Goal: Transaction & Acquisition: Download file/media

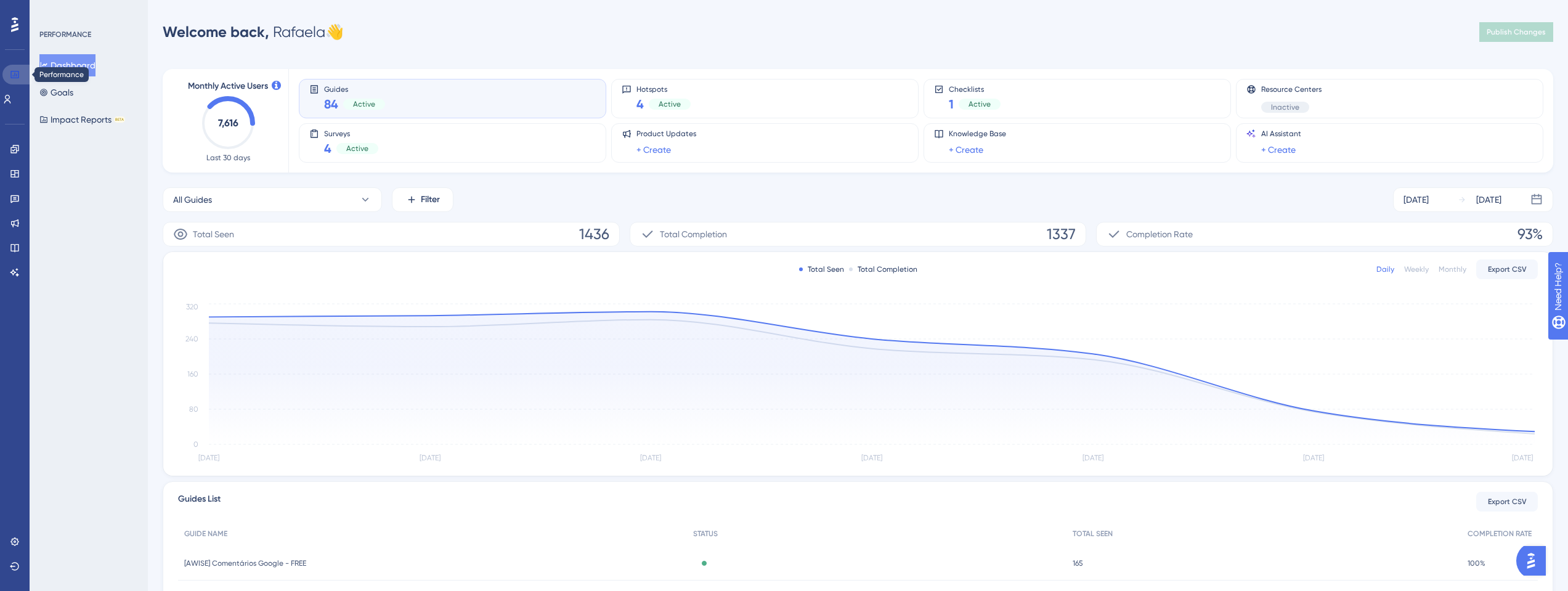
click at [17, 77] on icon at bounding box center [14, 75] width 8 height 7
click at [10, 70] on icon at bounding box center [14, 74] width 10 height 10
click at [17, 72] on icon at bounding box center [14, 74] width 10 height 10
click at [20, 200] on link at bounding box center [14, 198] width 10 height 20
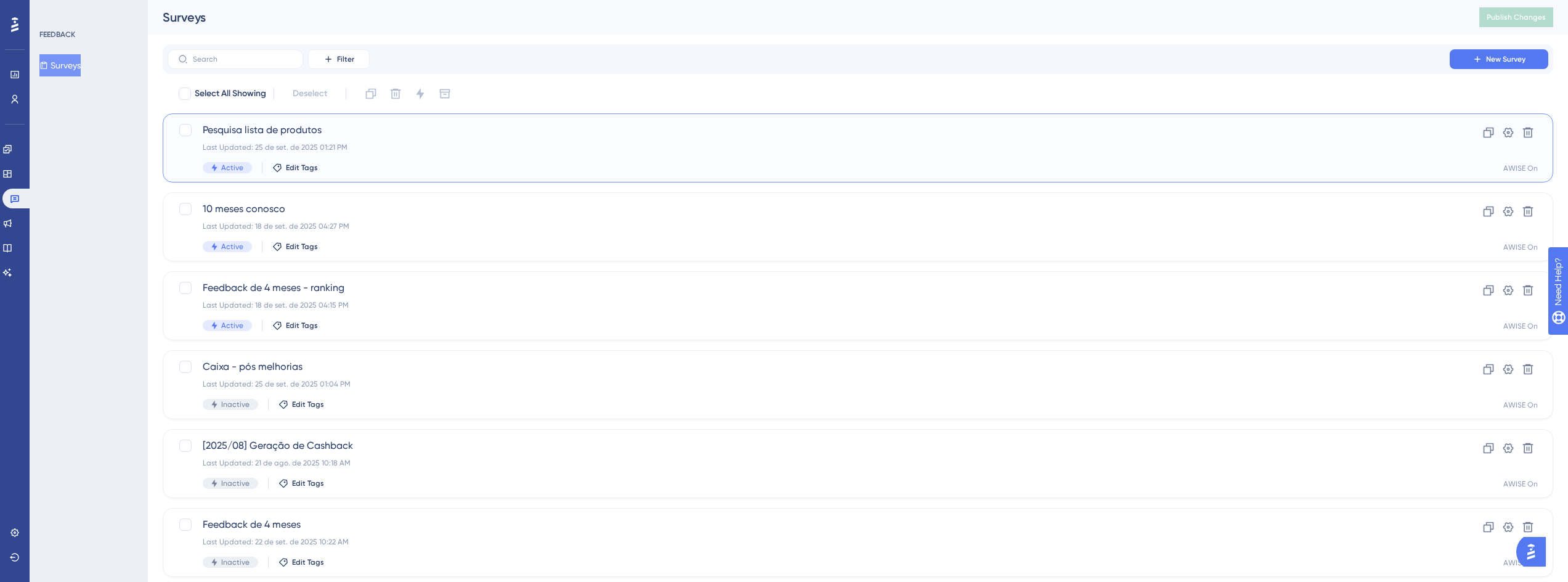
click at [613, 124] on span "Pesquisa lista de produtos" at bounding box center [809, 130] width 1212 height 15
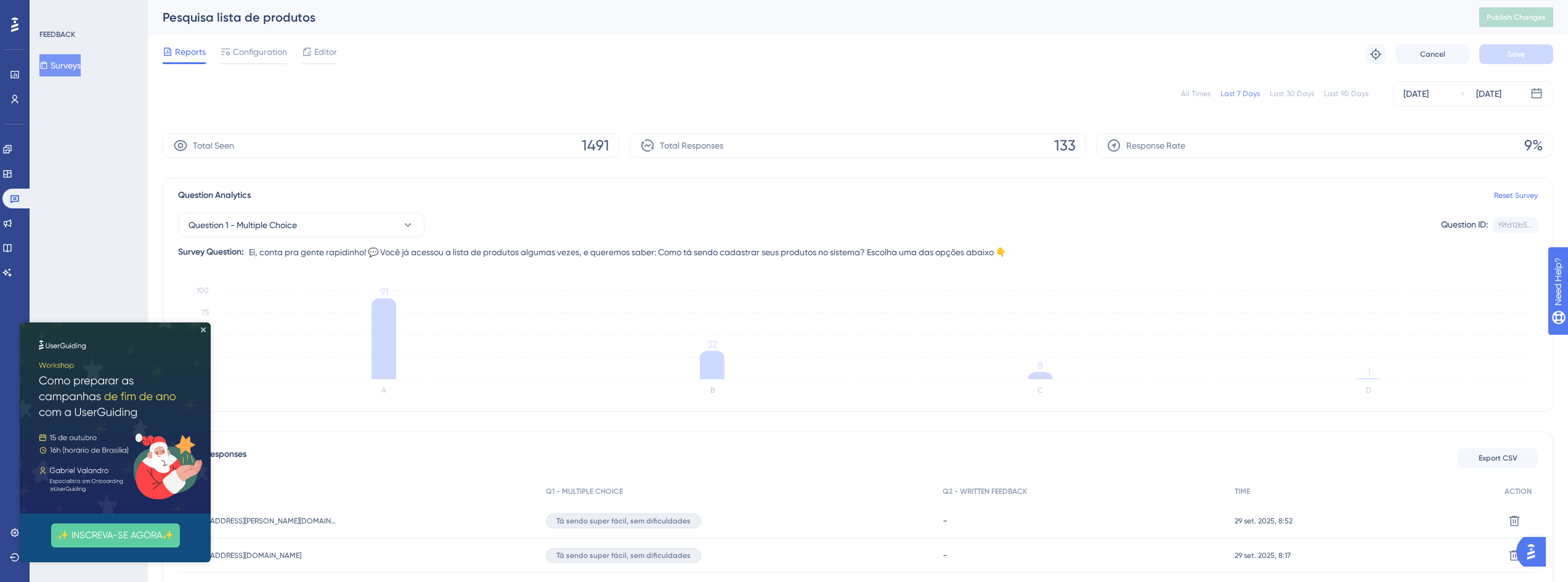
click at [1386, 382] on icon "A B C D 0 25 50 75 100 91 32 8 1" at bounding box center [858, 340] width 1360 height 123
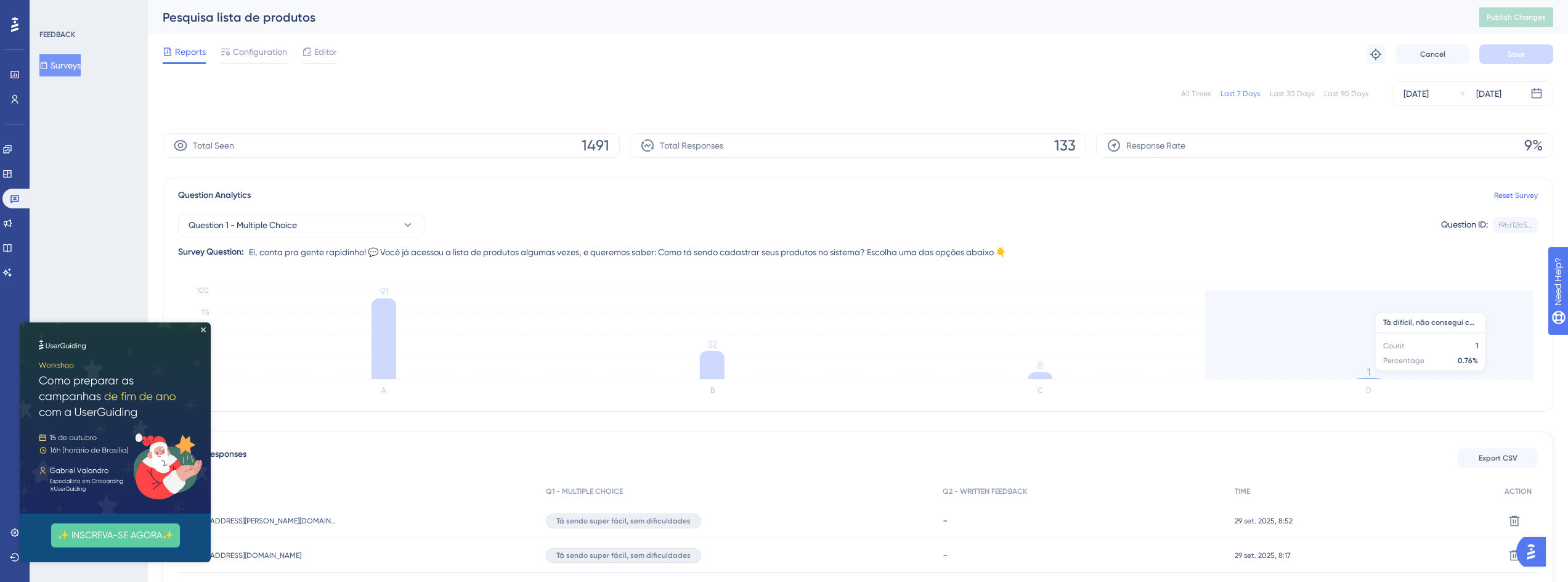
click at [1374, 377] on icon "A B C D 0 25 50 75 100 91 32 8 1" at bounding box center [858, 340] width 1360 height 123
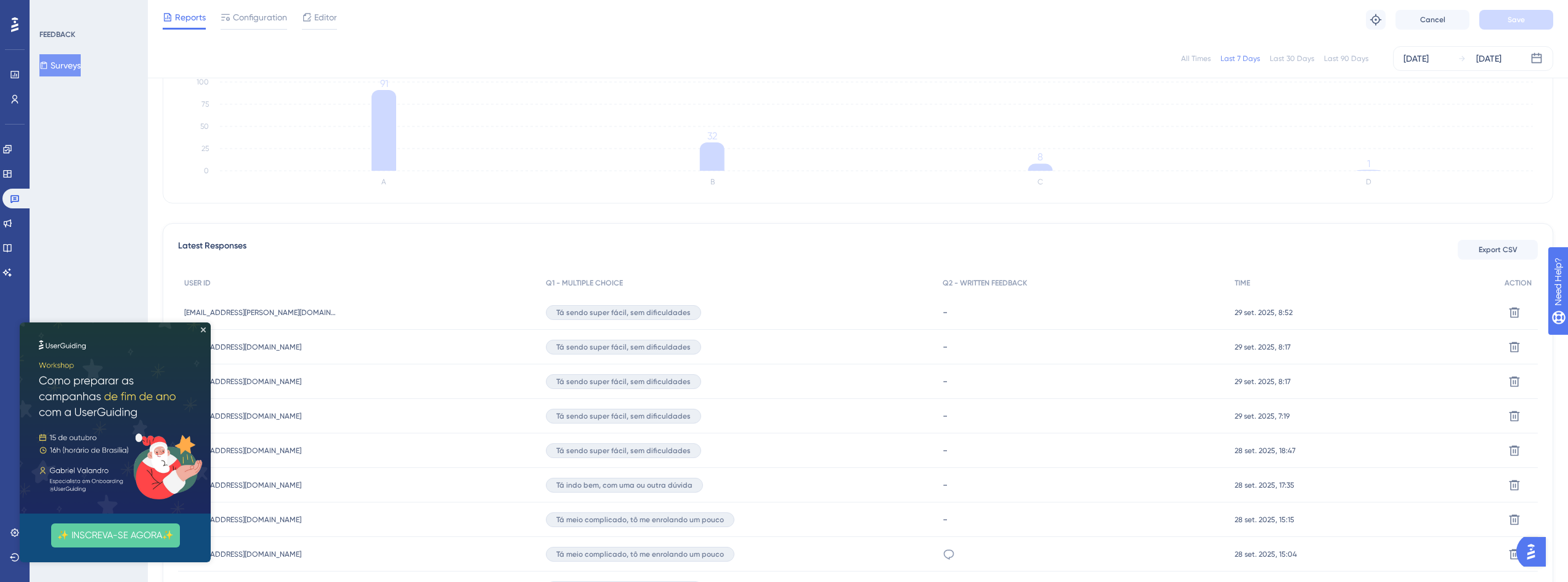
scroll to position [134, 0]
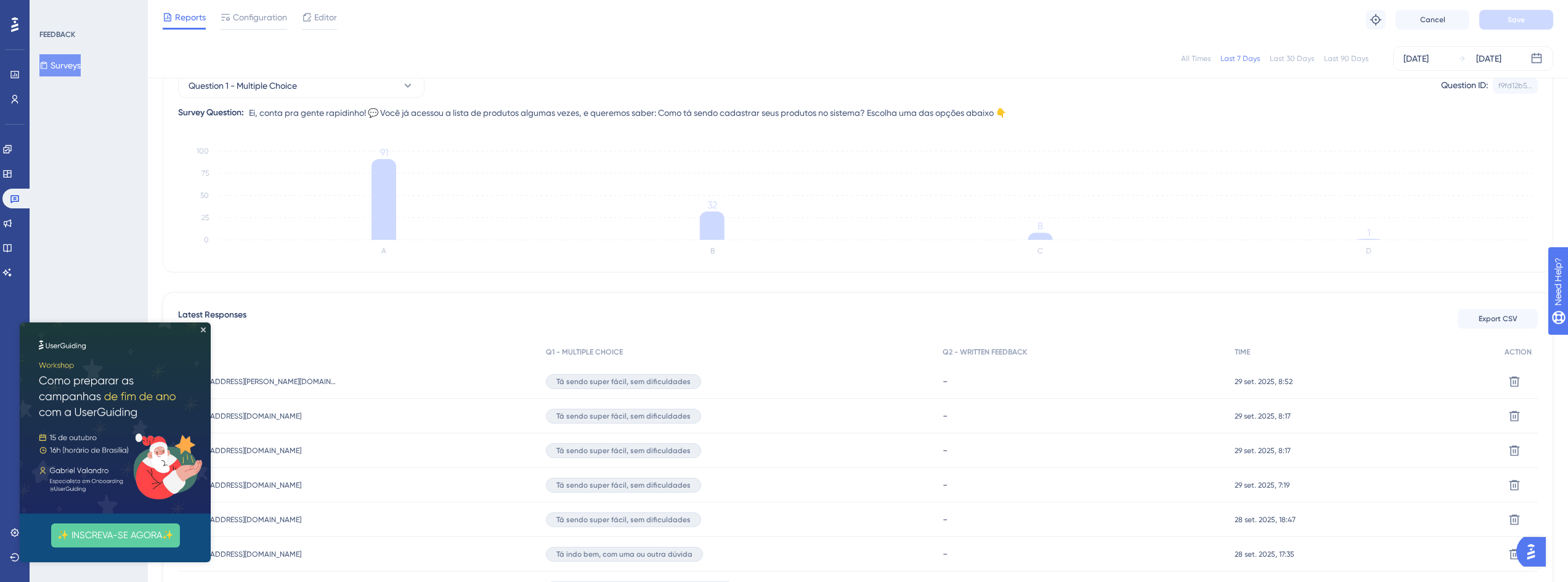
click at [61, 66] on button "Surveys" at bounding box center [60, 65] width 41 height 22
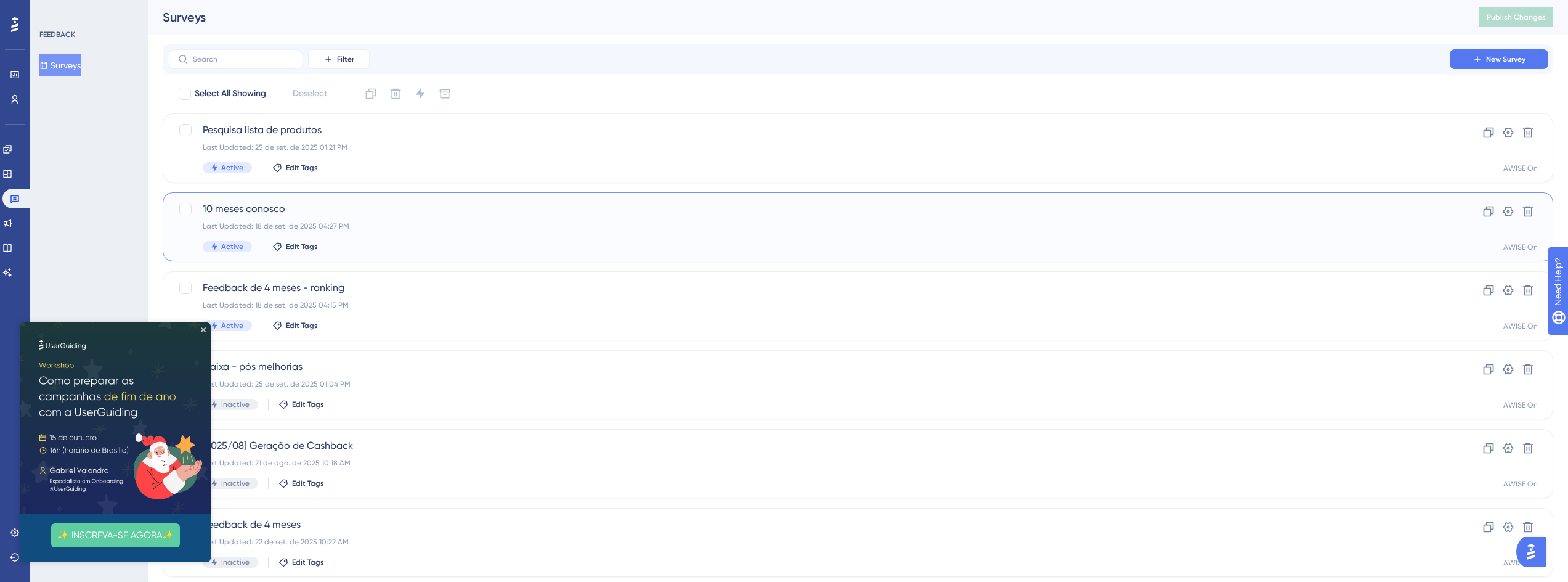
click at [283, 207] on span "10 meses conosco" at bounding box center [809, 209] width 1212 height 15
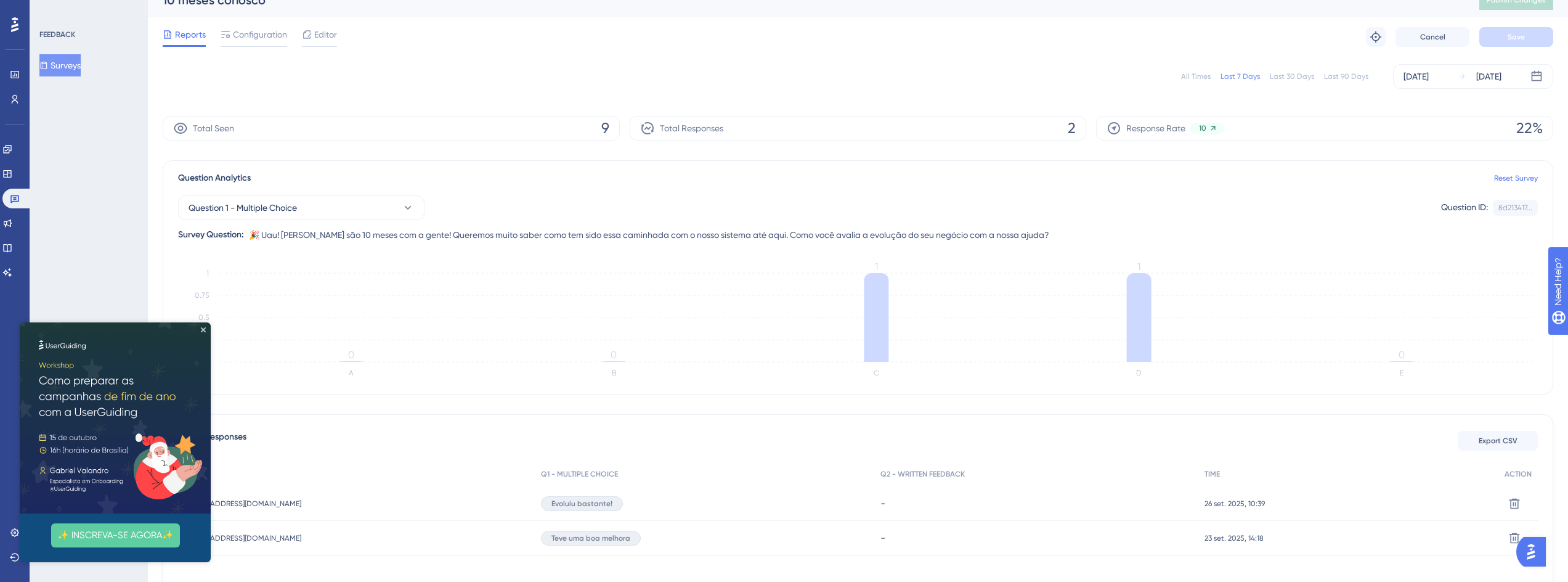
scroll to position [95, 0]
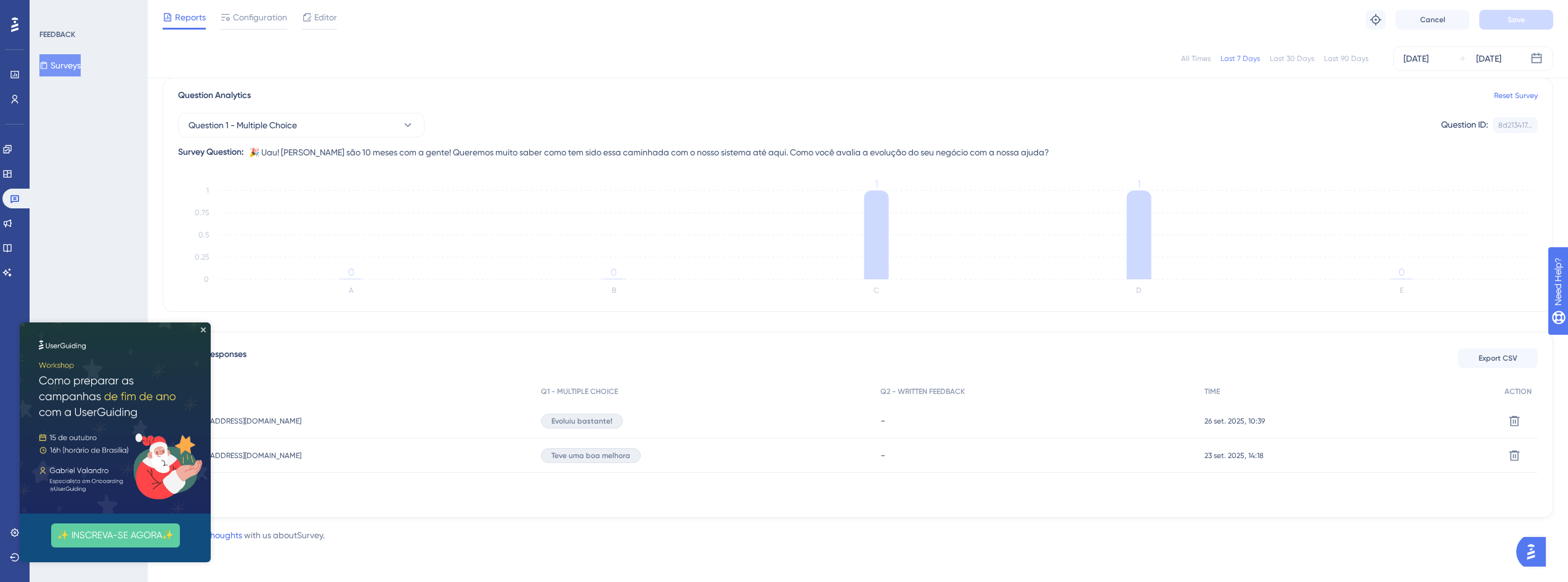
click at [1194, 61] on div "All Times" at bounding box center [1196, 58] width 30 height 10
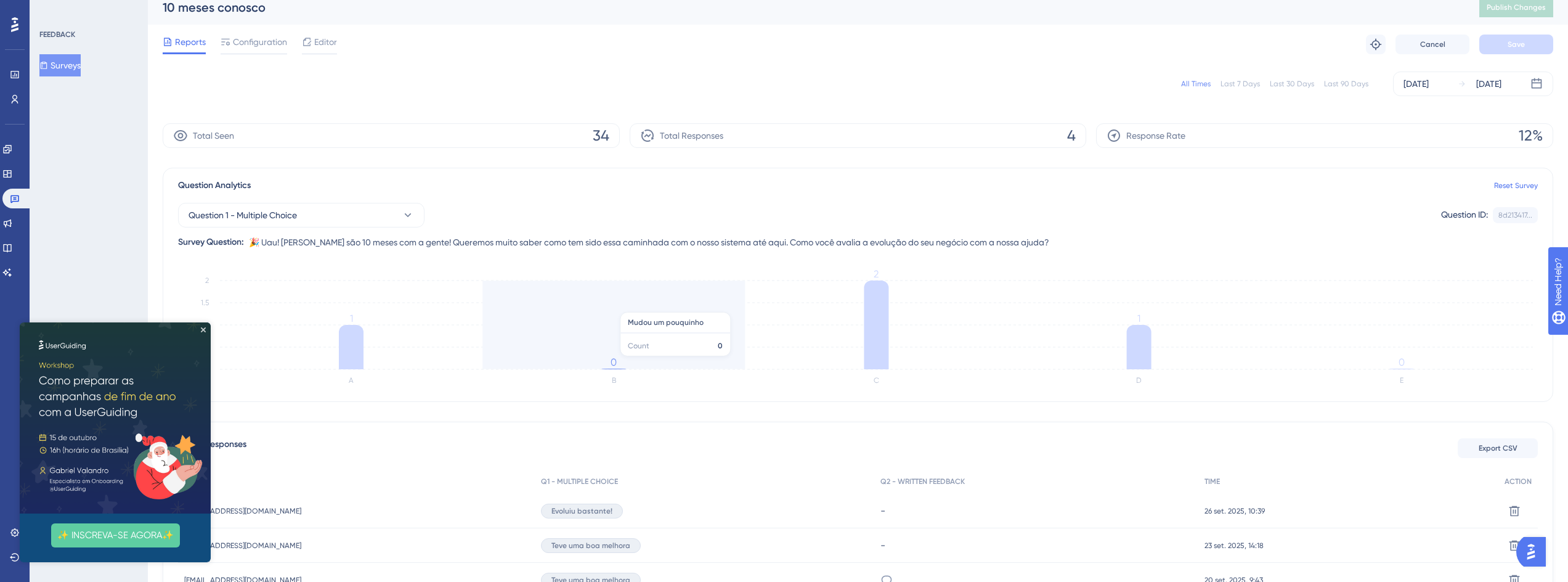
scroll to position [0, 0]
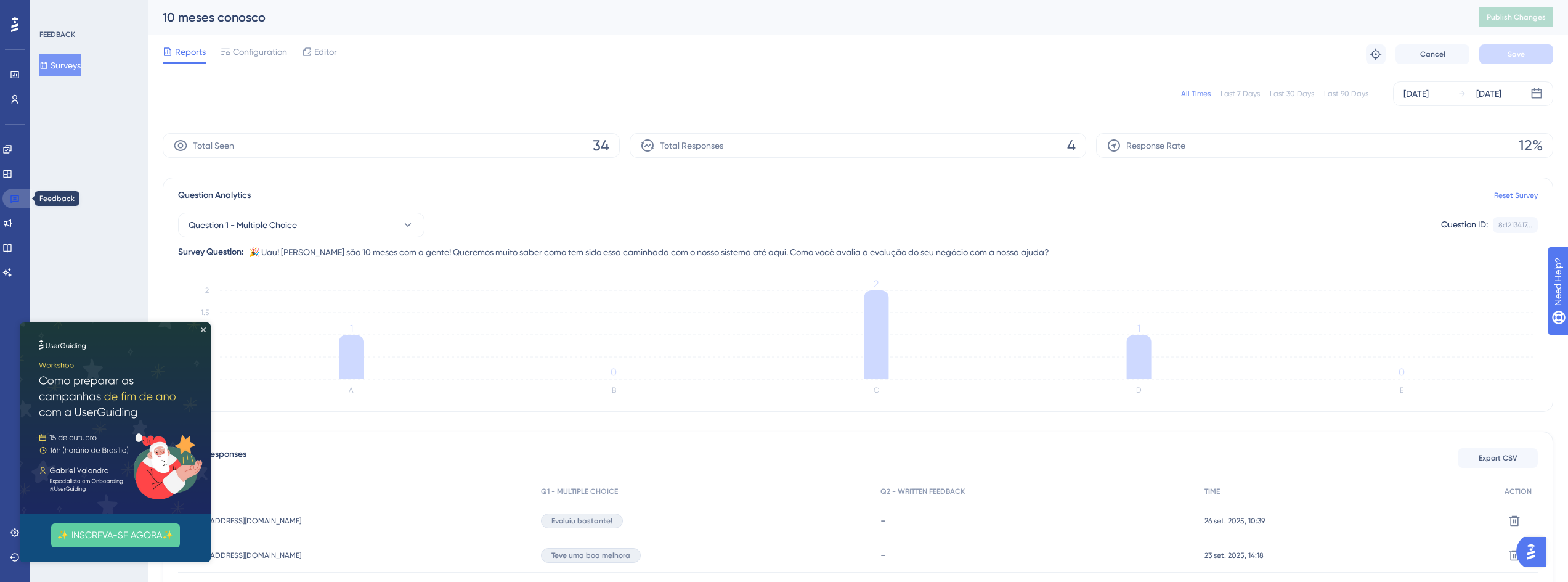
click at [18, 202] on icon at bounding box center [14, 198] width 10 height 10
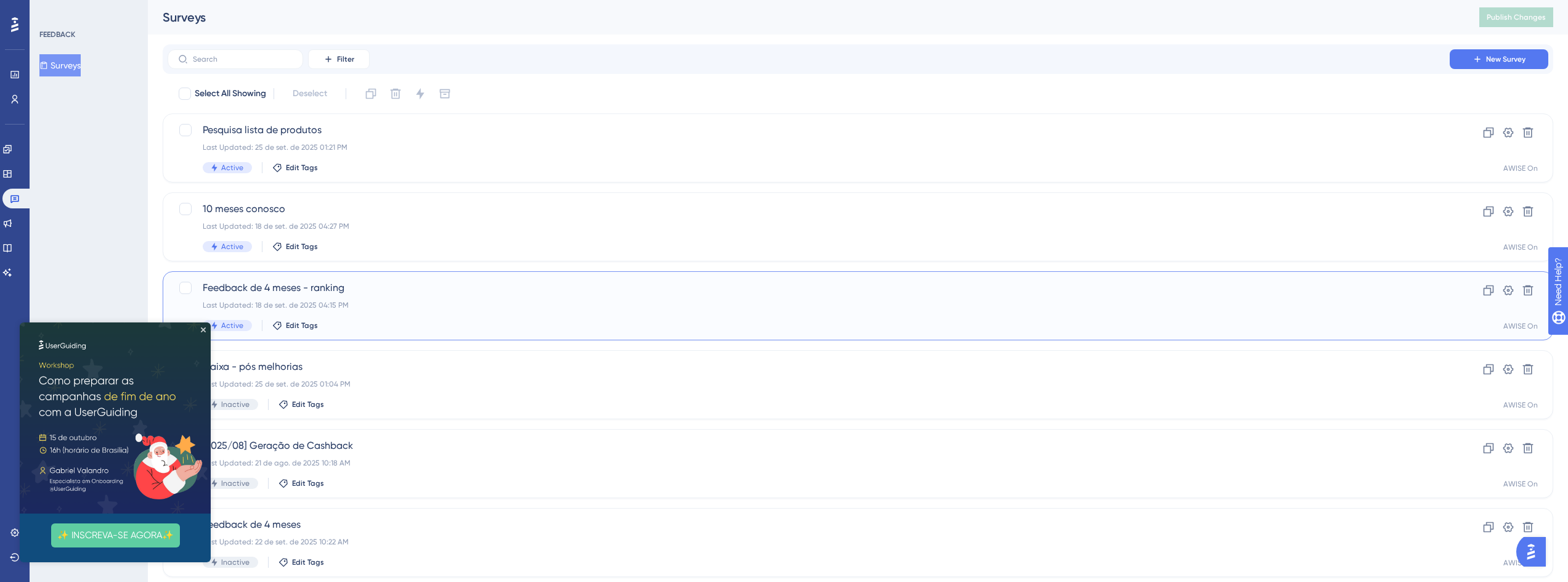
click at [289, 287] on span "Feedback de 4 meses - ranking" at bounding box center [809, 288] width 1212 height 15
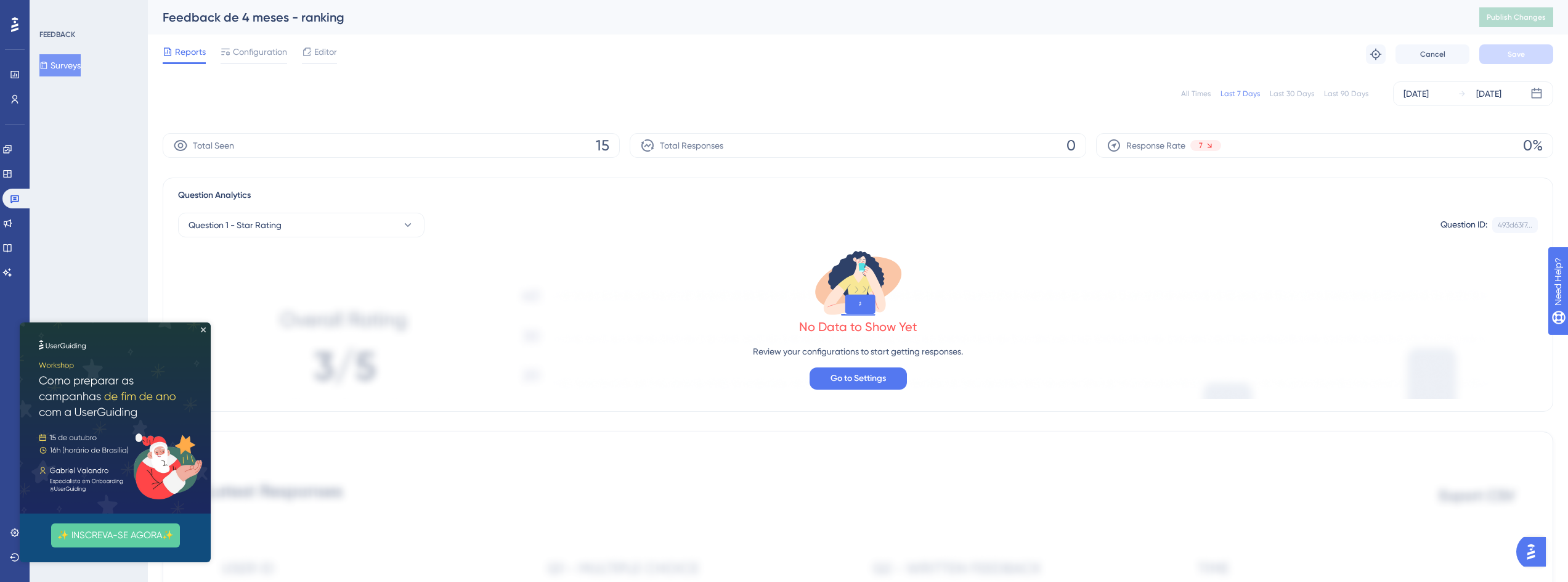
click at [1198, 95] on div "All Times" at bounding box center [1196, 93] width 30 height 10
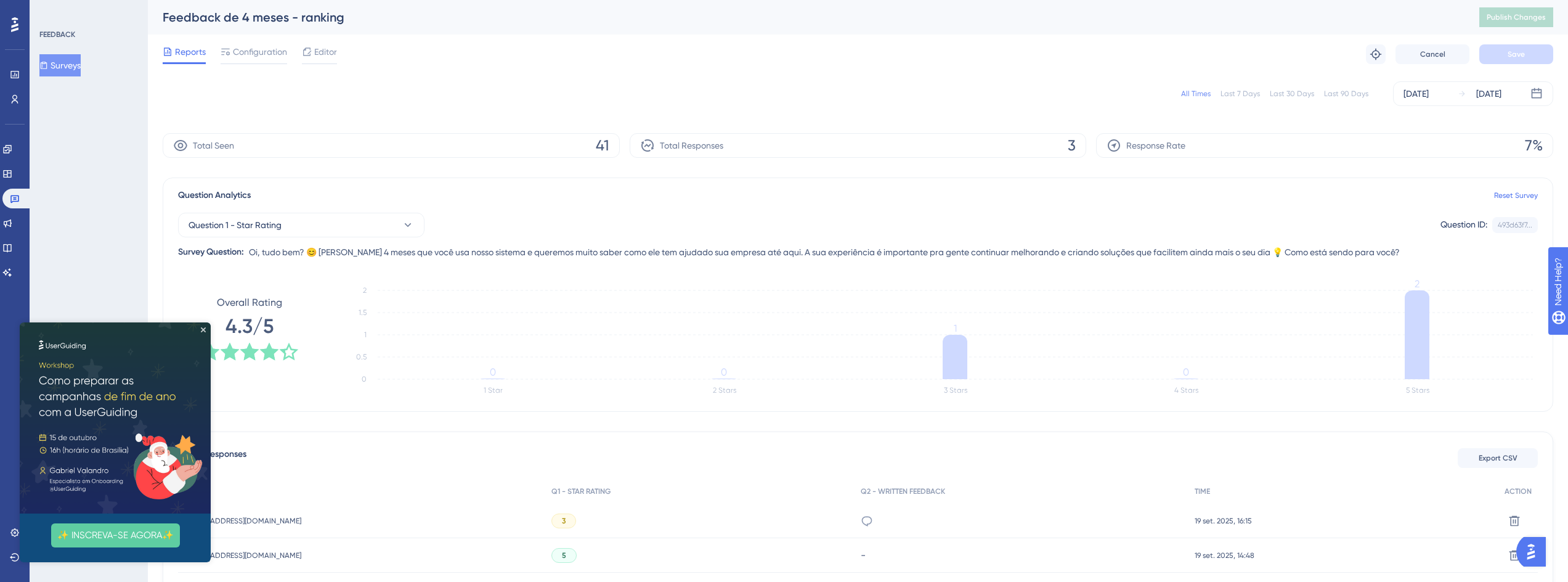
click at [47, 69] on icon at bounding box center [44, 66] width 9 height 9
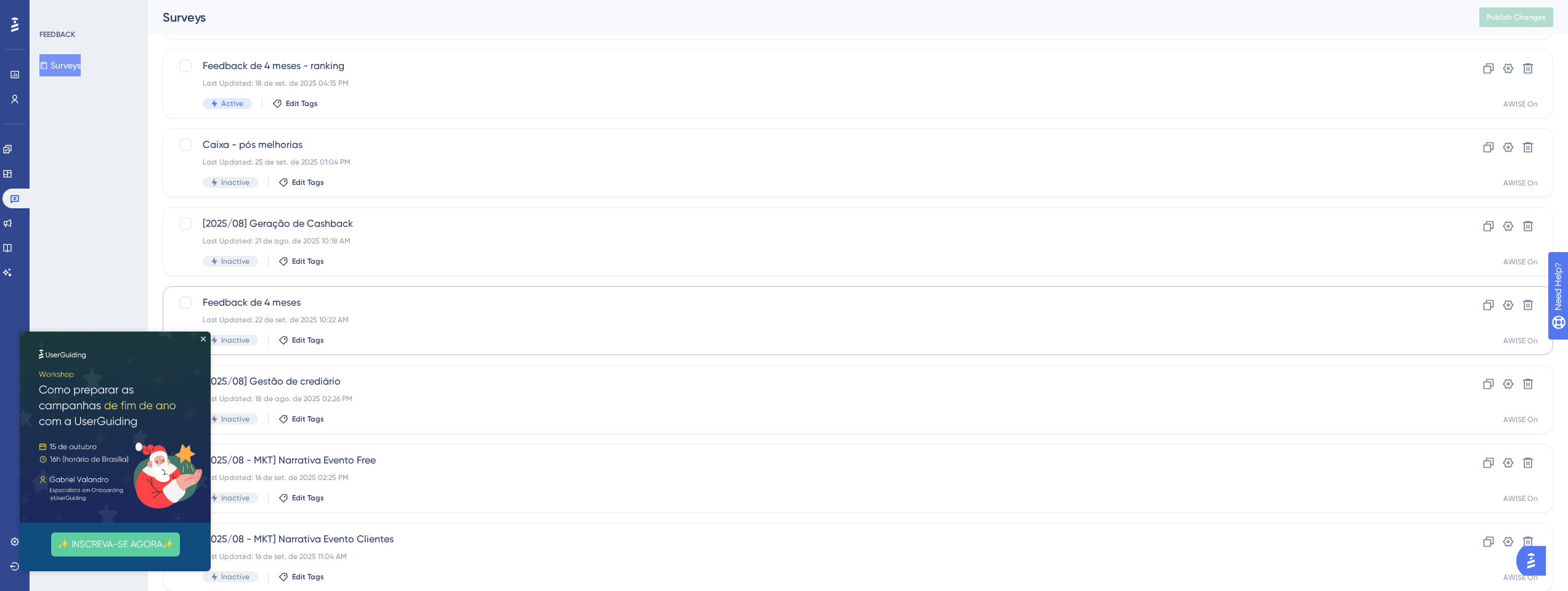
scroll to position [366, 0]
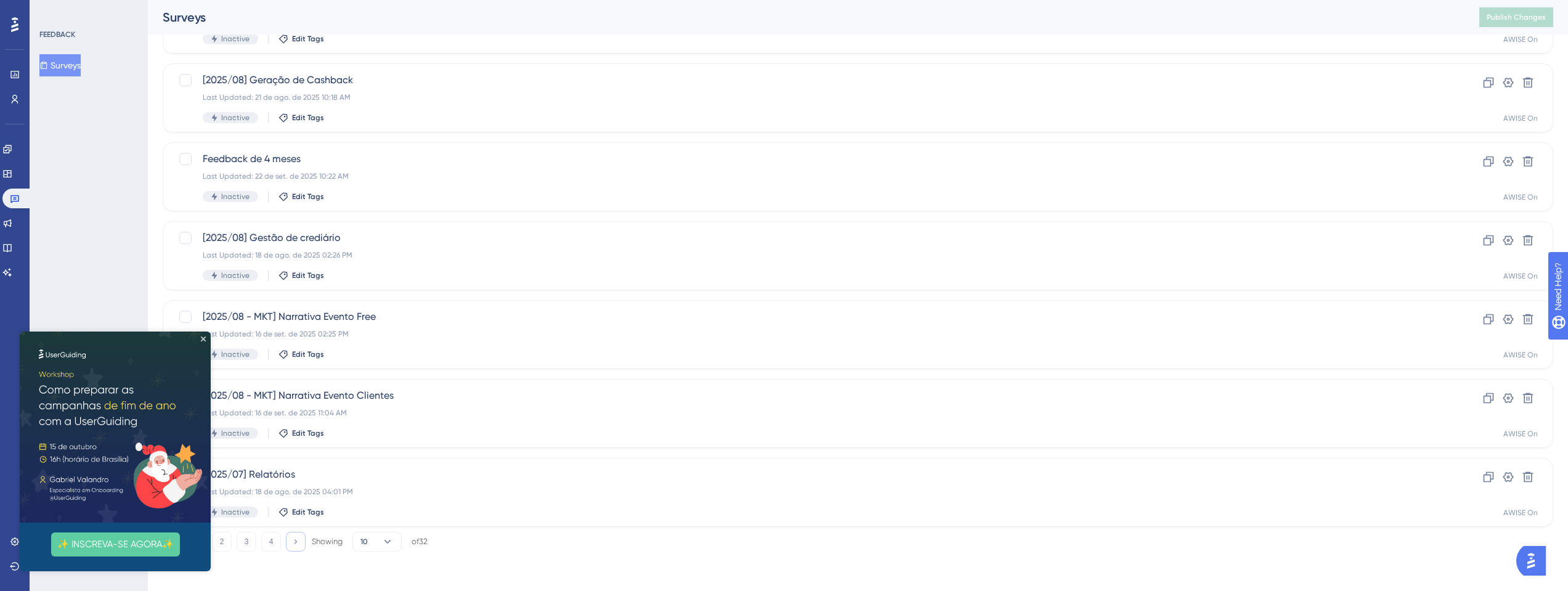
click at [295, 544] on icon at bounding box center [295, 542] width 8 height 8
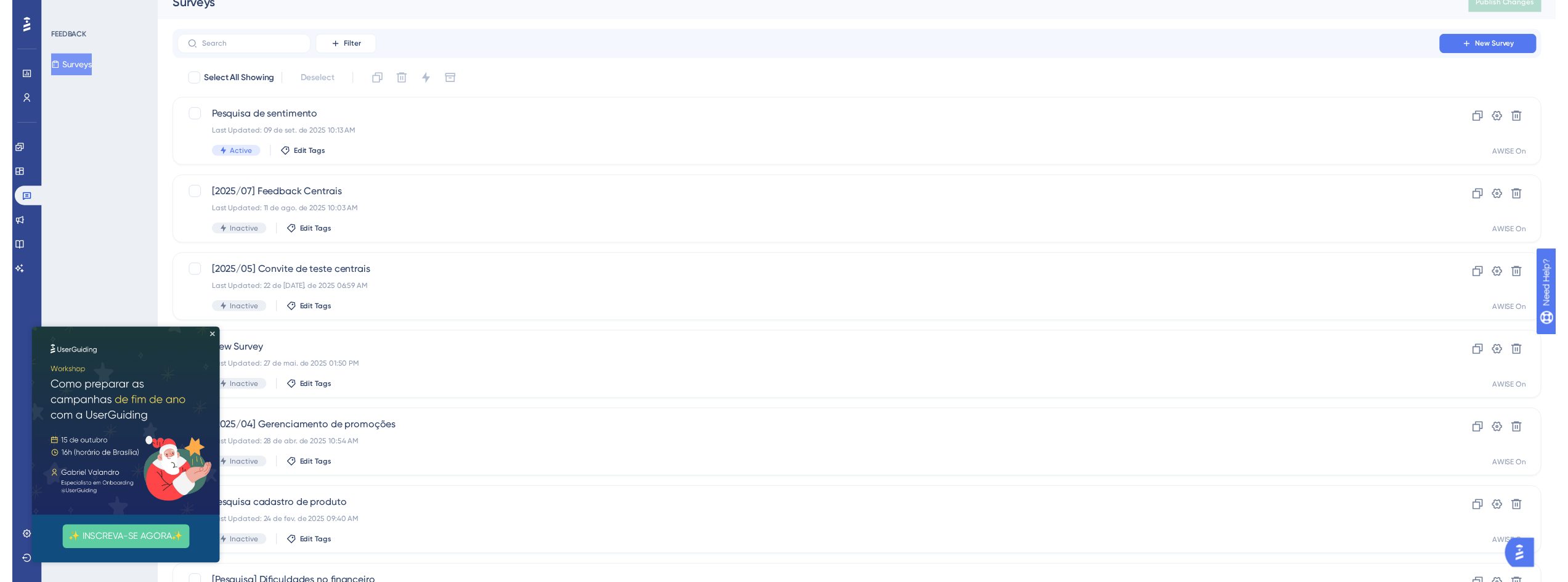
scroll to position [0, 0]
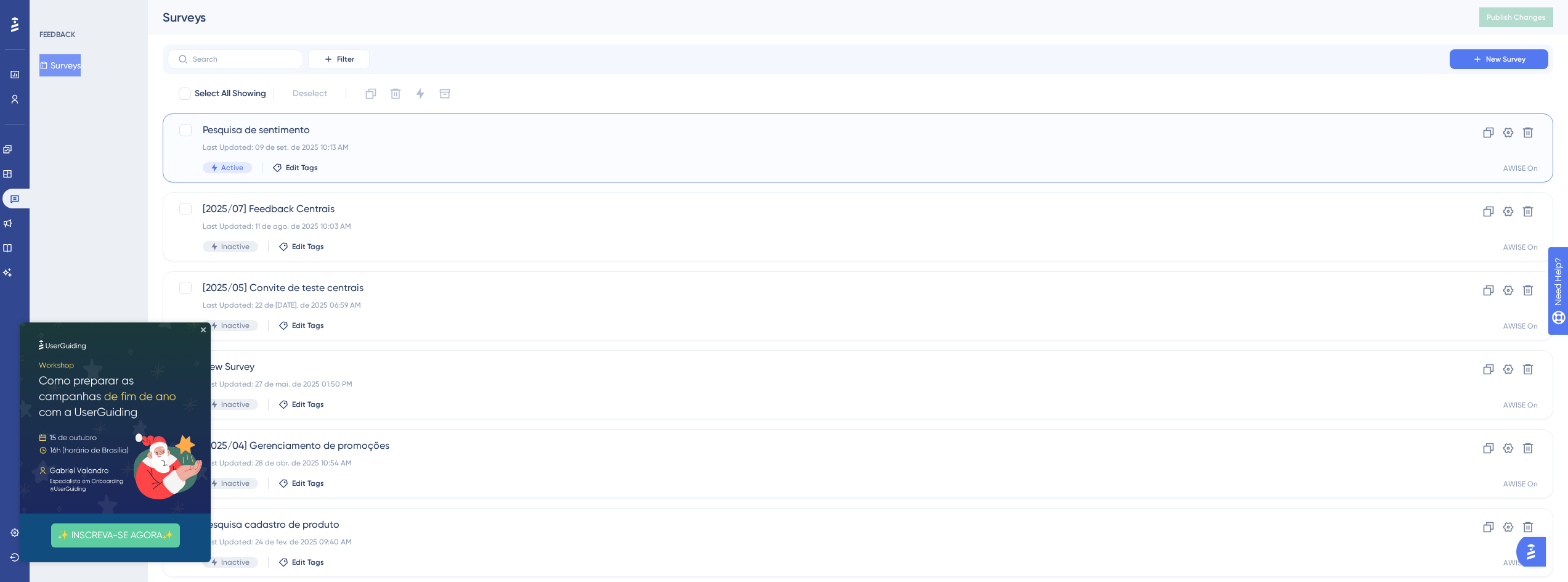
click at [292, 126] on span "Pesquisa de sentimento" at bounding box center [809, 130] width 1212 height 15
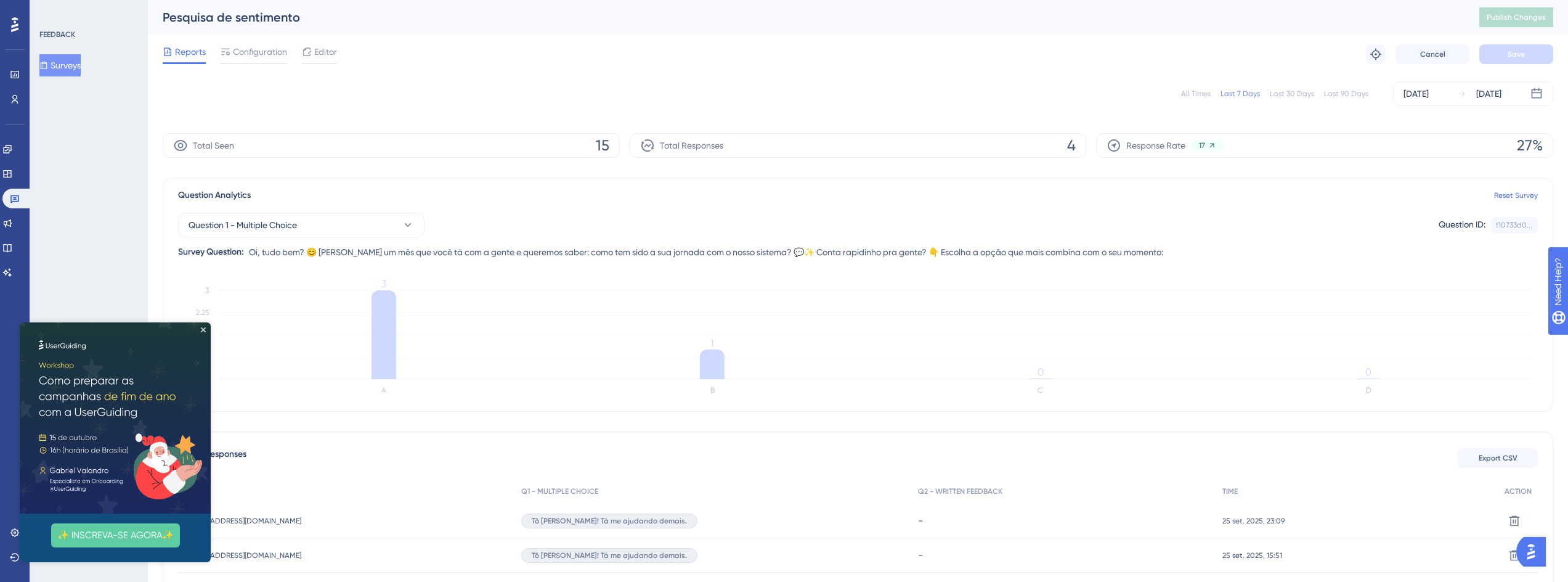
click at [58, 72] on button "Surveys" at bounding box center [60, 65] width 41 height 22
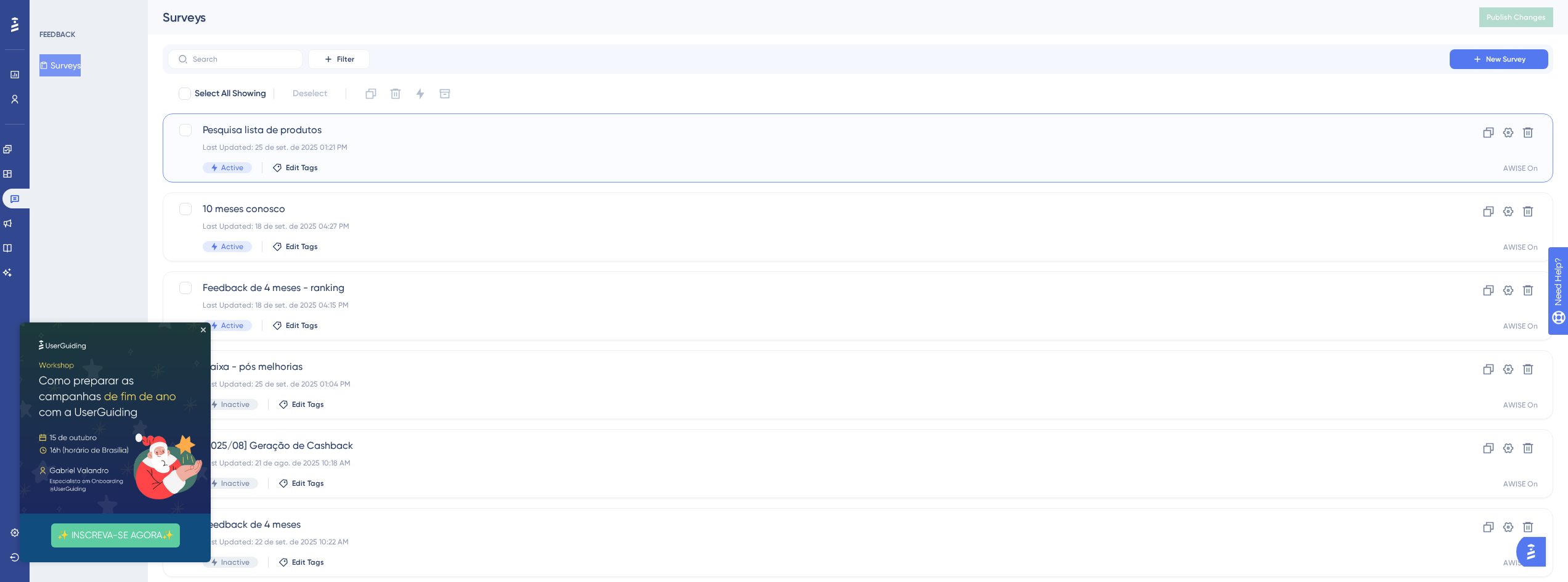
click at [300, 123] on span "Pesquisa lista de produtos" at bounding box center [809, 130] width 1212 height 15
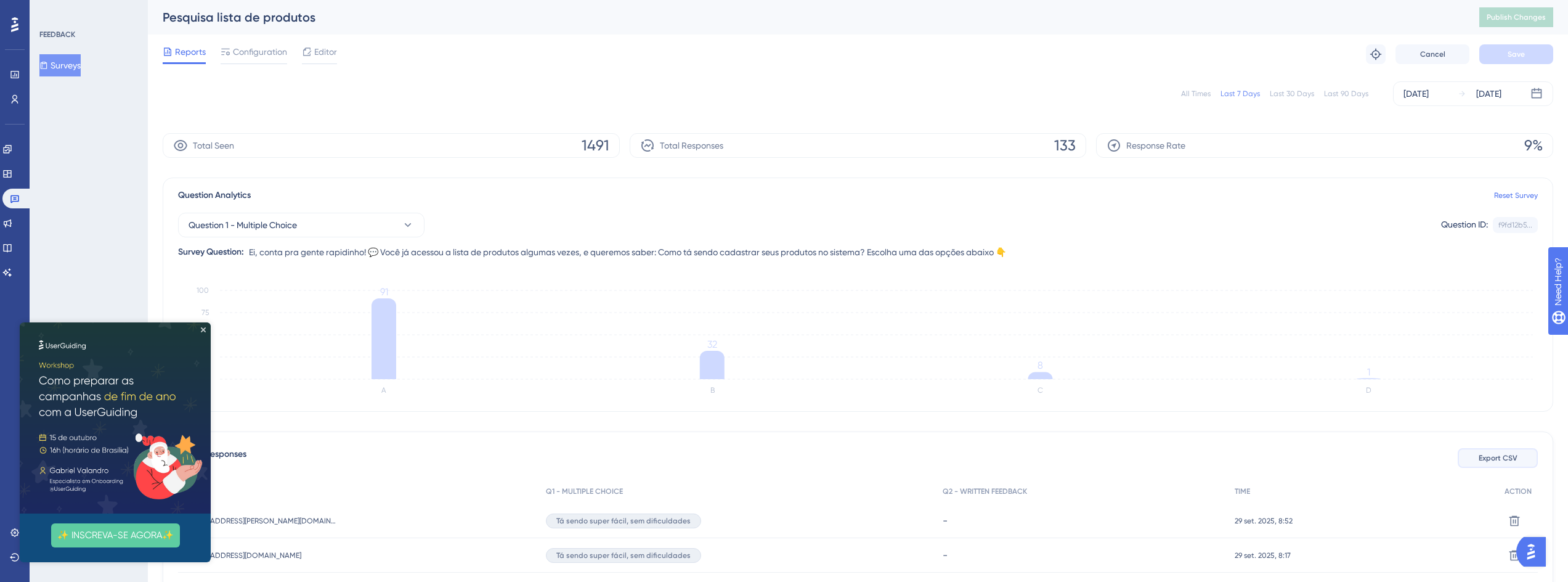
click at [1512, 459] on span "Export CSV" at bounding box center [1498, 457] width 39 height 10
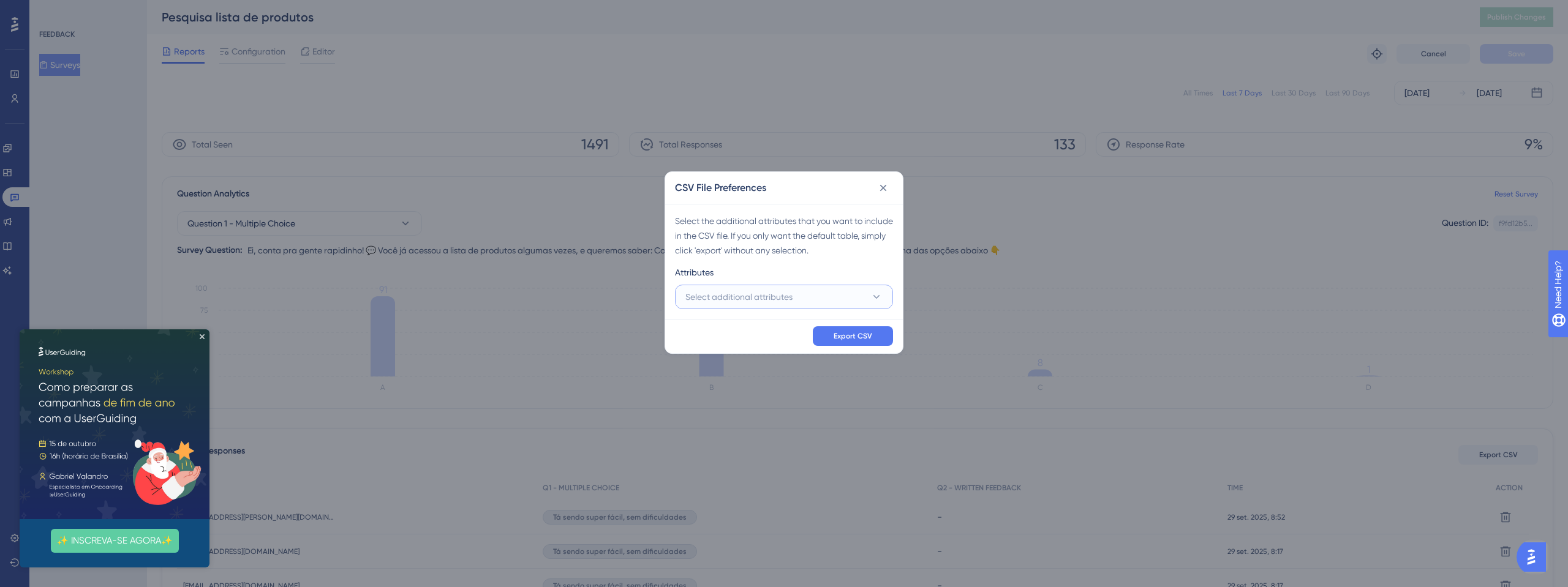
click at [797, 291] on button "Select additional attributes" at bounding box center [784, 296] width 218 height 24
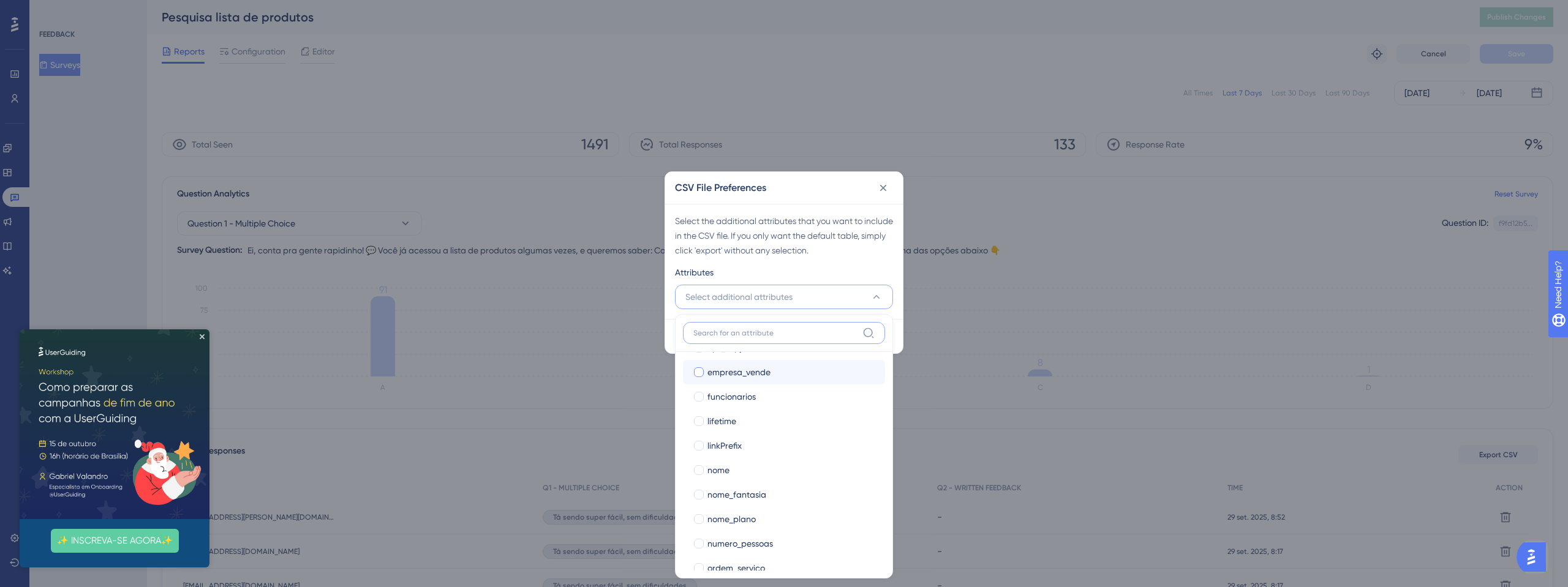
scroll to position [294, 0]
click at [730, 522] on span "nome_plano" at bounding box center [732, 519] width 48 height 15
checkbox input "true"
click at [767, 442] on div "plan_name" at bounding box center [791, 445] width 168 height 15
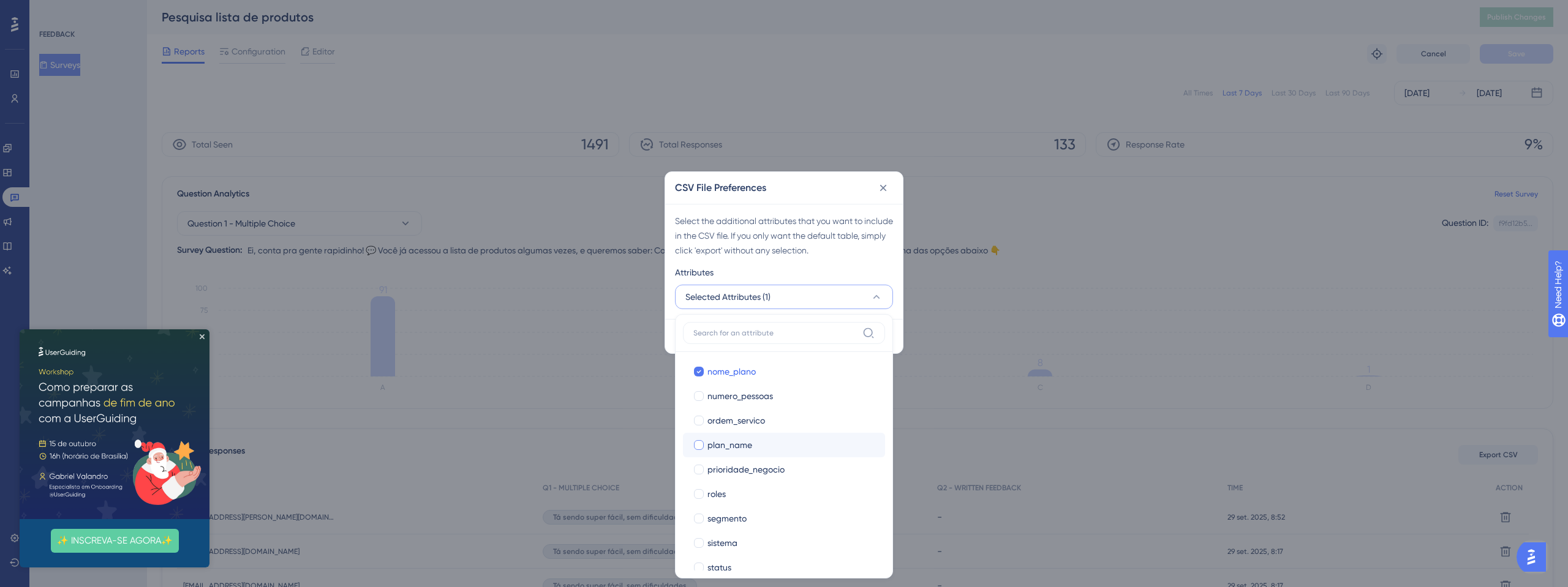
checkbox input "true"
click at [739, 459] on span "segmento" at bounding box center [726, 453] width 39 height 15
checkbox input "true"
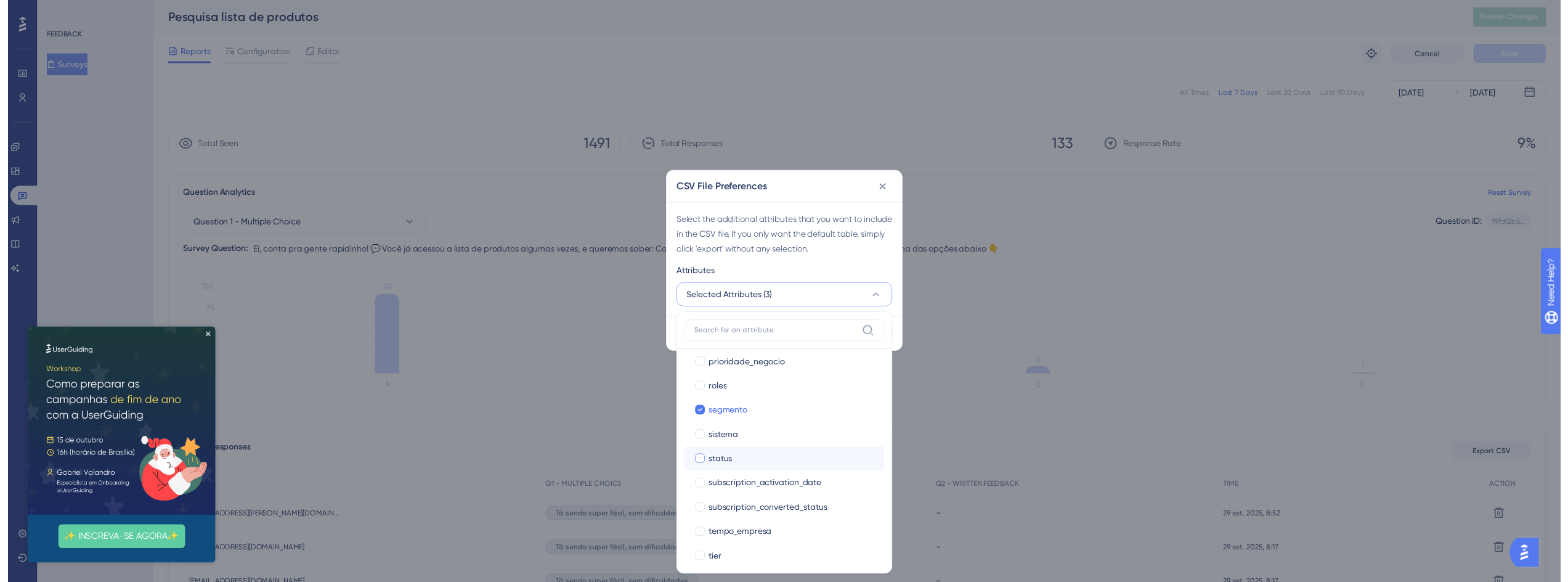
scroll to position [583, 0]
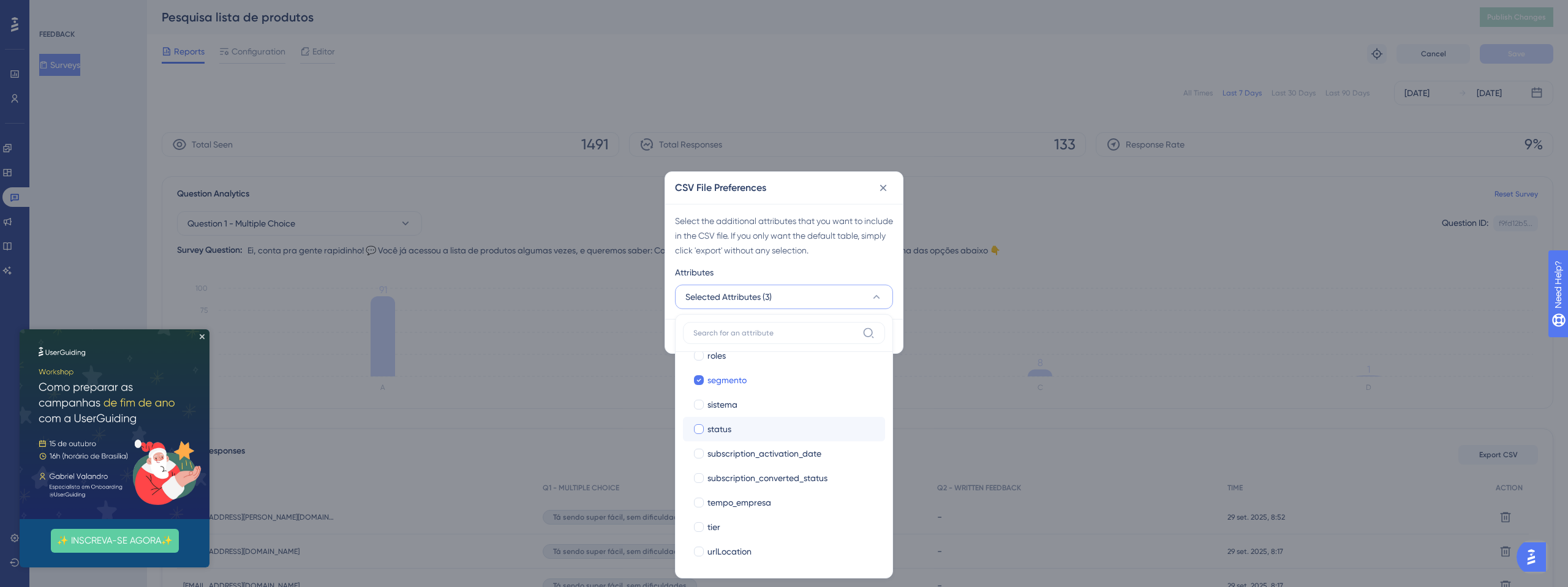
click at [759, 429] on div "status" at bounding box center [791, 429] width 168 height 15
checkbox input "true"
click at [878, 257] on div "Select the additional attributes that you want to include in the CSV file. If y…" at bounding box center [784, 236] width 218 height 44
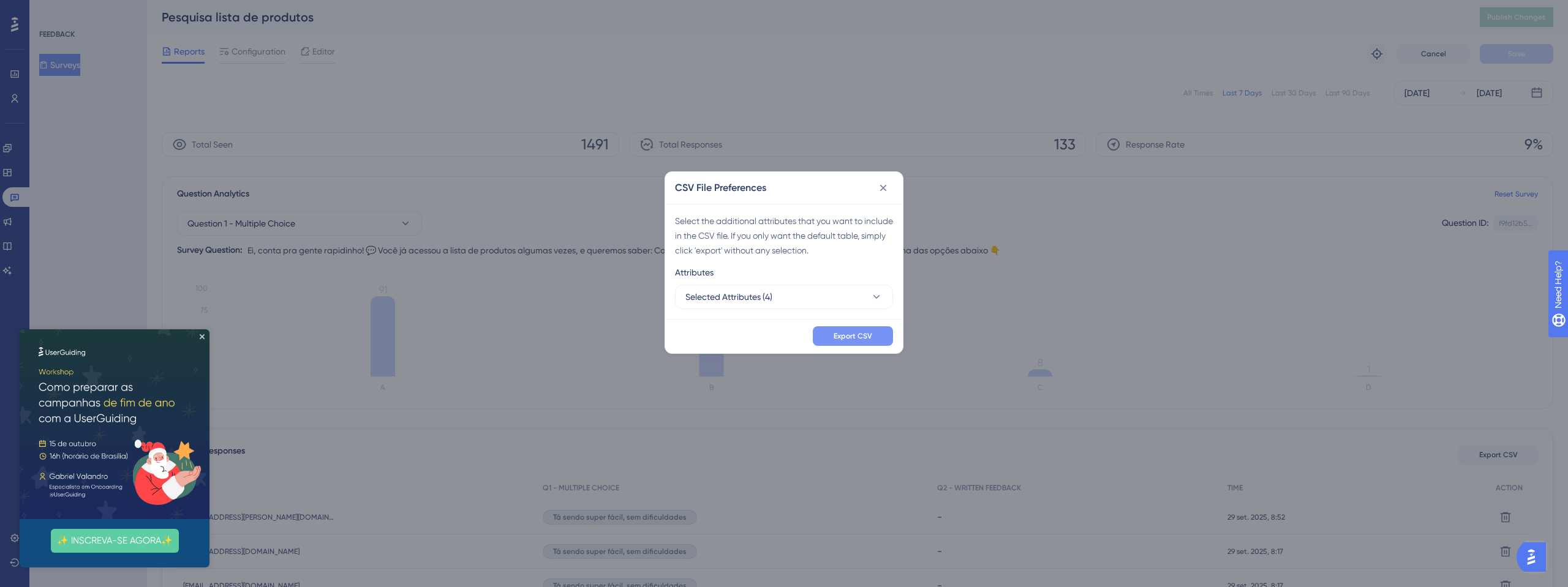
click at [828, 337] on button "Export CSV" at bounding box center [853, 336] width 80 height 20
